Goal: Check status: Check status

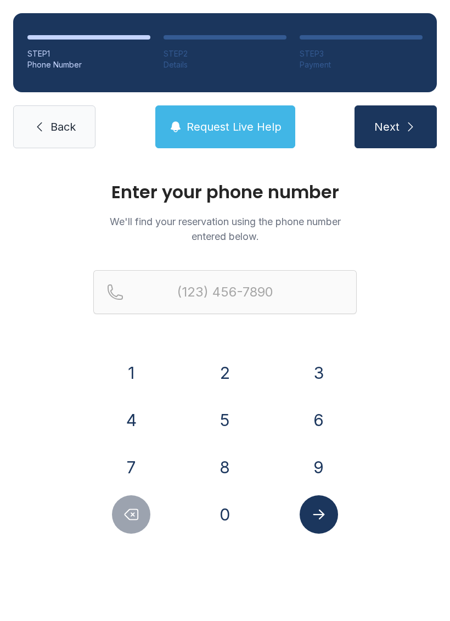
click at [318, 379] on button "3" at bounding box center [319, 373] width 38 height 38
click at [124, 377] on button "1" at bounding box center [131, 373] width 38 height 38
click at [226, 508] on button "0" at bounding box center [225, 514] width 38 height 38
click at [225, 366] on button "2" at bounding box center [225, 373] width 38 height 38
click at [231, 451] on button "8" at bounding box center [225, 467] width 38 height 38
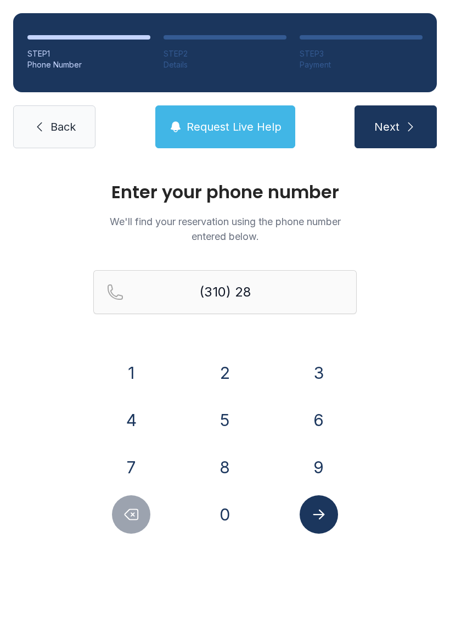
click at [313, 366] on button "3" at bounding box center [319, 373] width 38 height 38
click at [213, 413] on button "5" at bounding box center [225, 420] width 38 height 38
click at [300, 370] on button "3" at bounding box center [319, 373] width 38 height 38
click at [322, 461] on button "9" at bounding box center [319, 467] width 38 height 38
click at [234, 508] on button "0" at bounding box center [225, 514] width 38 height 38
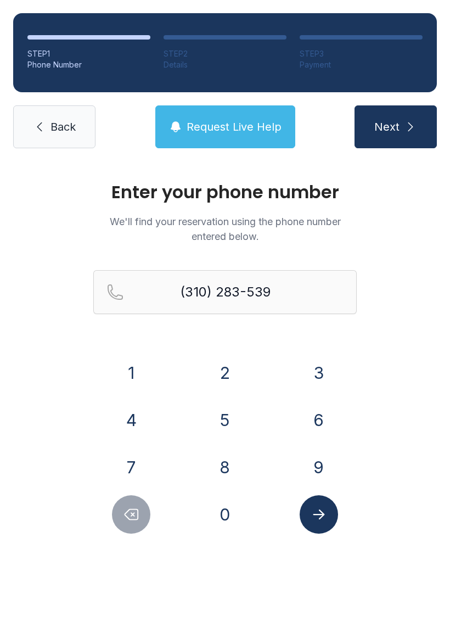
type input "[PHONE_NUMBER]"
click at [334, 506] on button "Submit lookup form" at bounding box center [319, 514] width 38 height 38
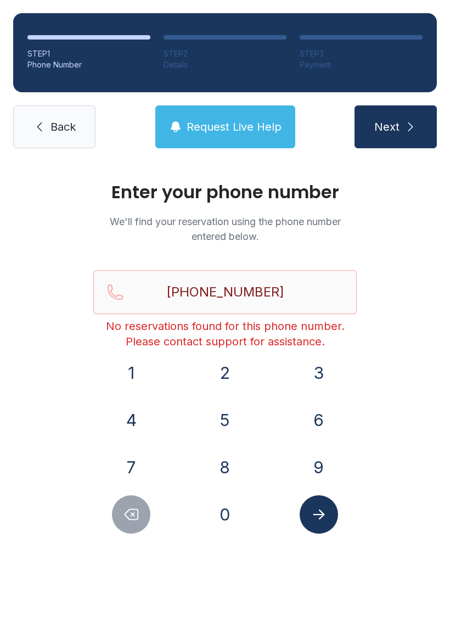
click at [332, 520] on button "Submit lookup form" at bounding box center [319, 514] width 38 height 38
click at [402, 120] on button "Next" at bounding box center [396, 126] width 82 height 43
